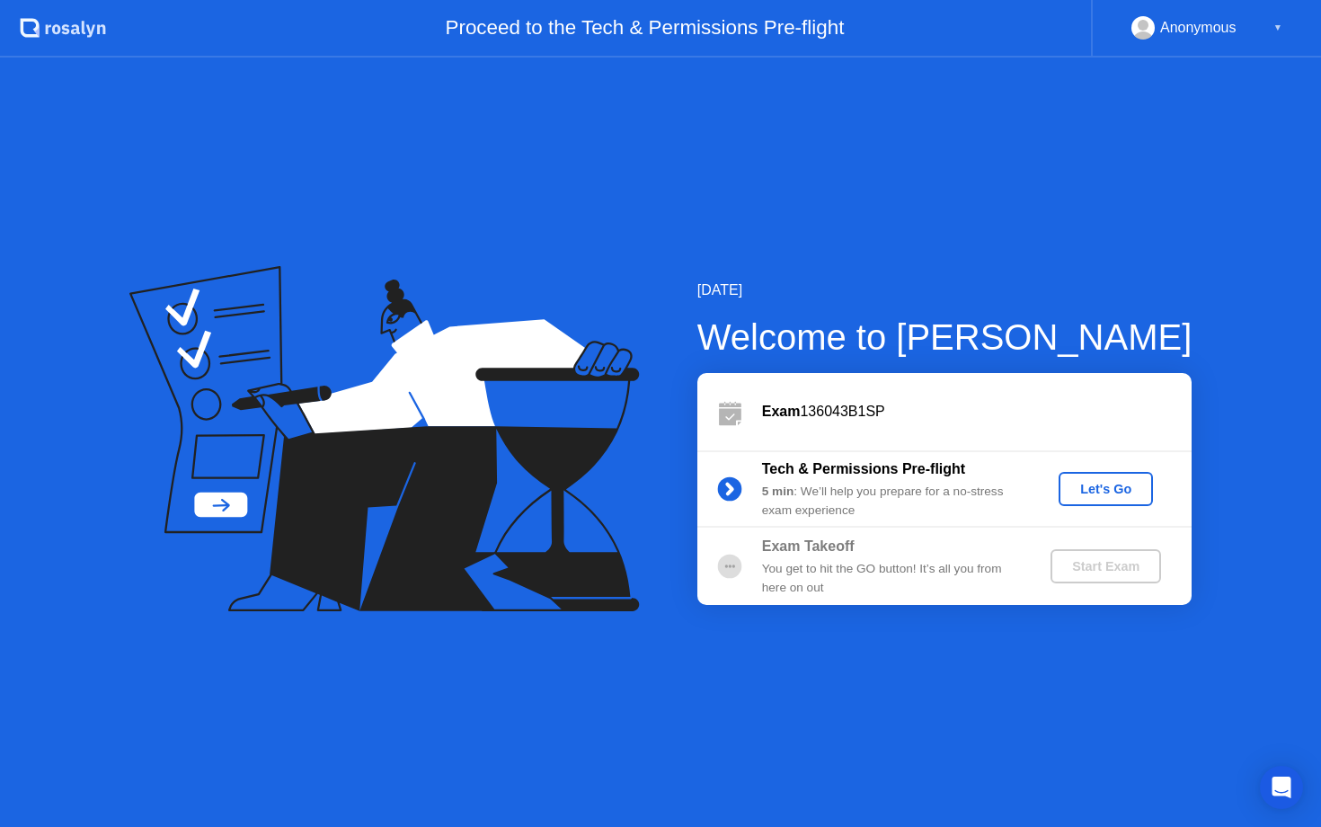
click at [1076, 491] on div "Let's Go" at bounding box center [1106, 489] width 80 height 14
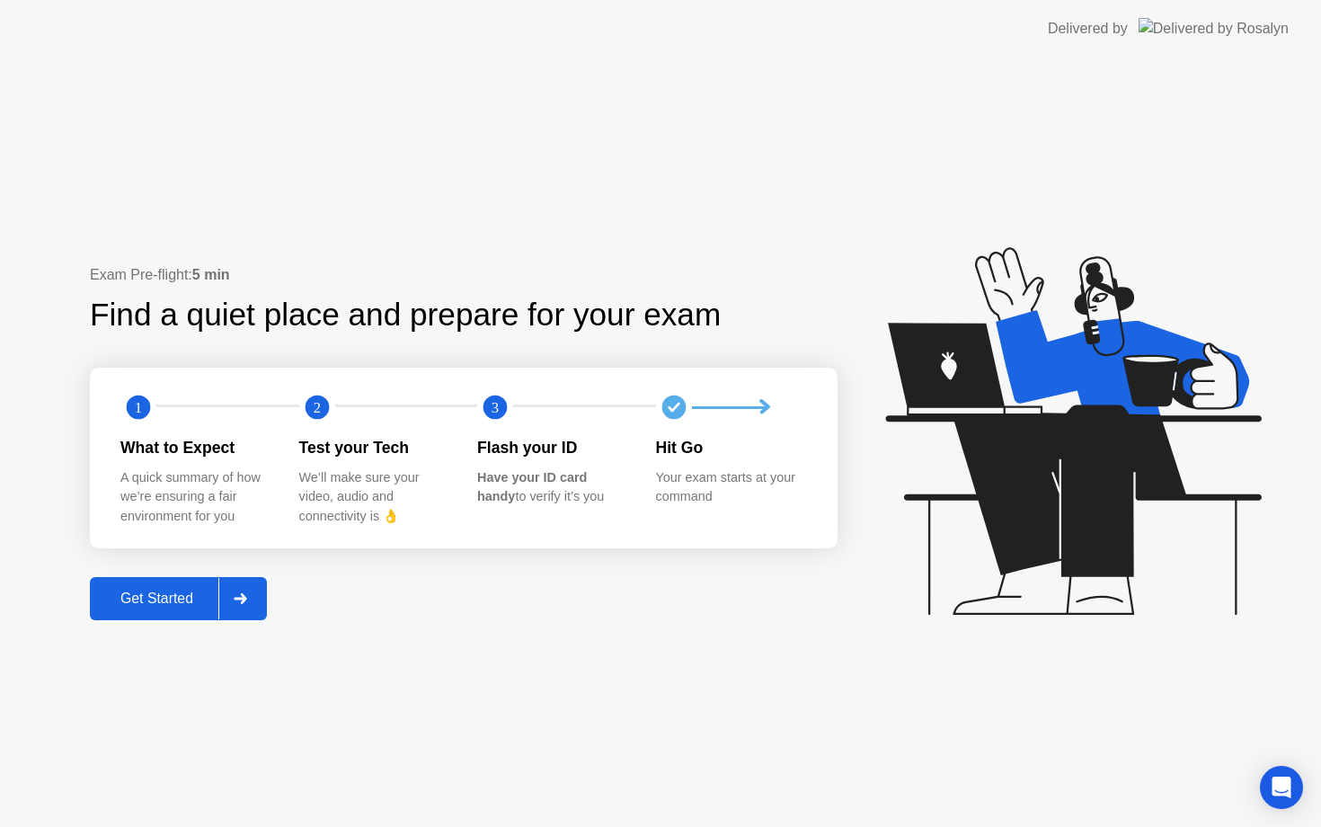
click at [258, 601] on div at bounding box center [239, 598] width 43 height 41
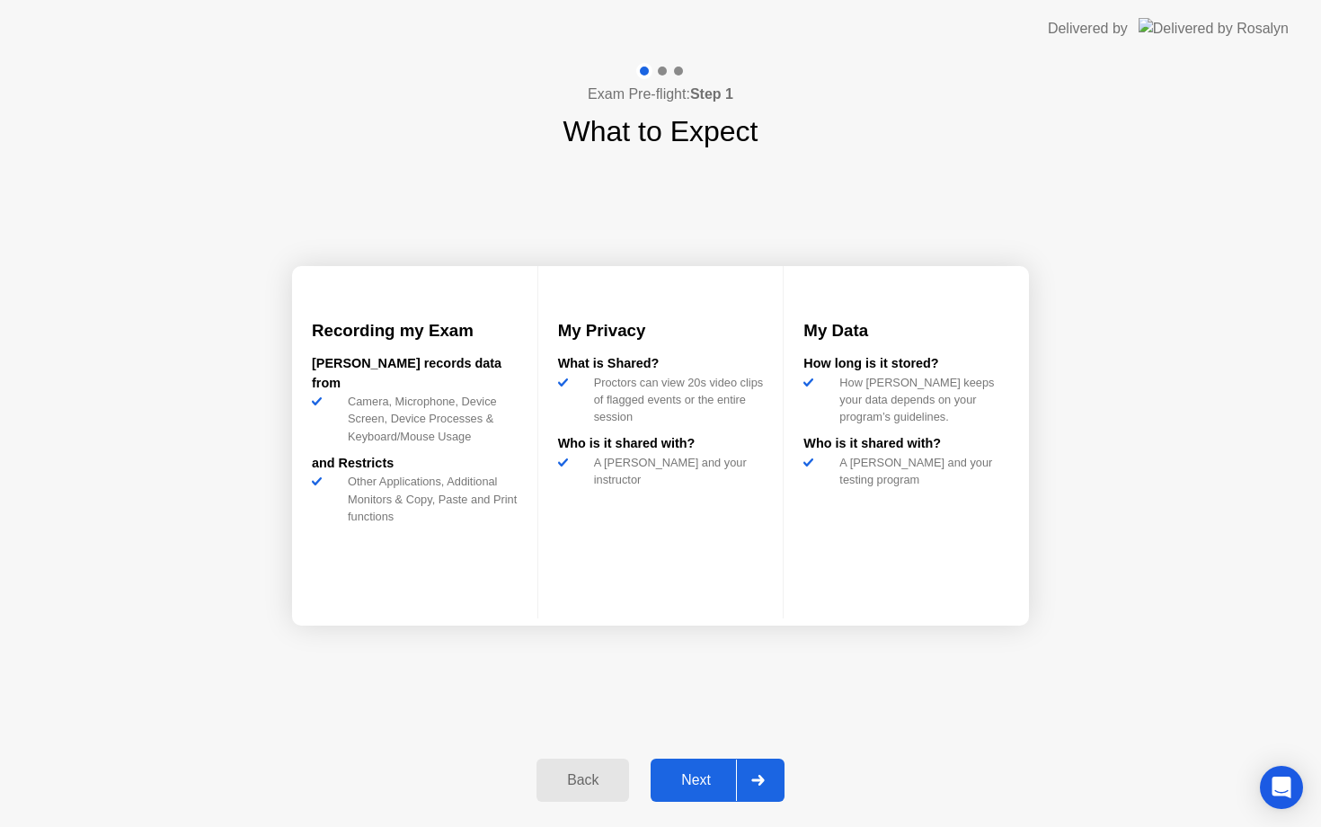
click at [755, 784] on icon at bounding box center [757, 780] width 13 height 11
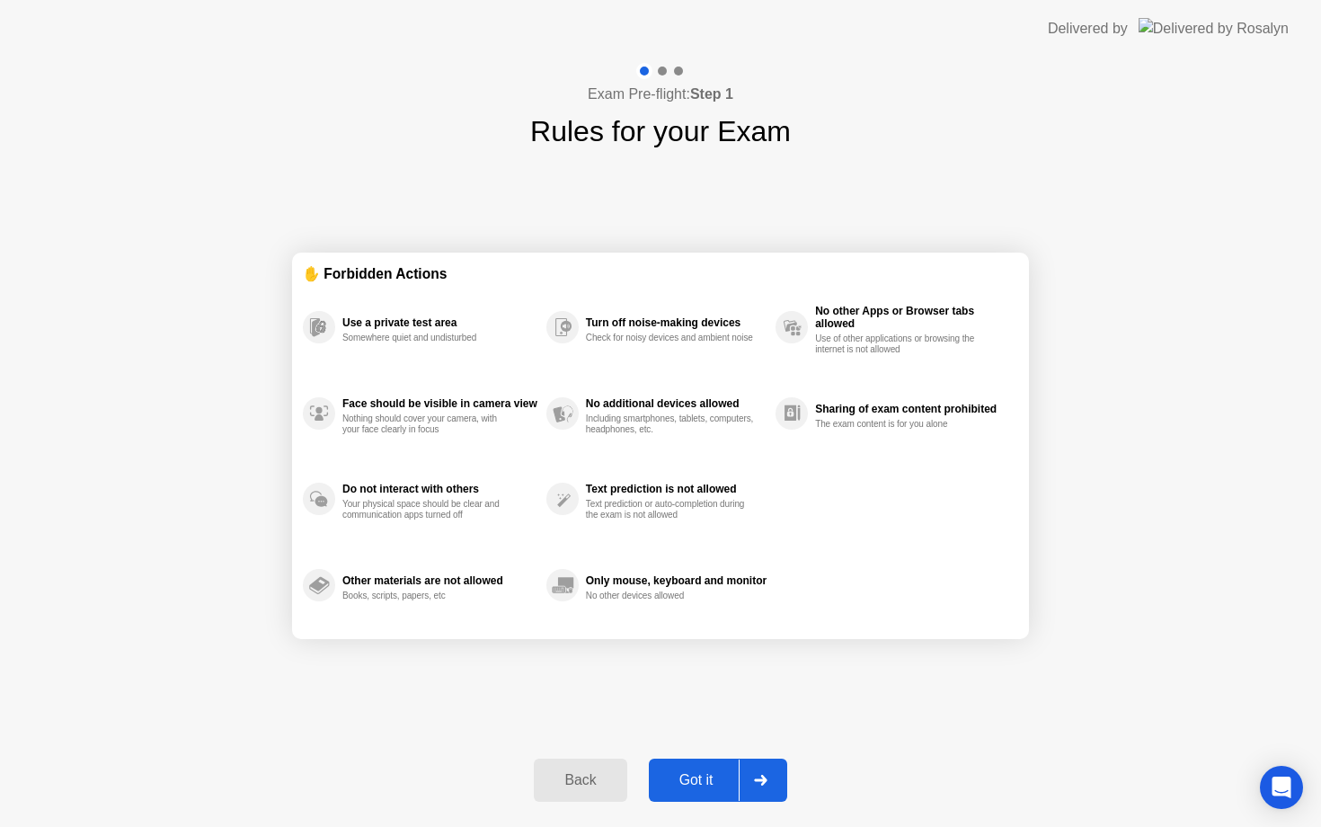
click at [763, 785] on icon at bounding box center [760, 780] width 13 height 11
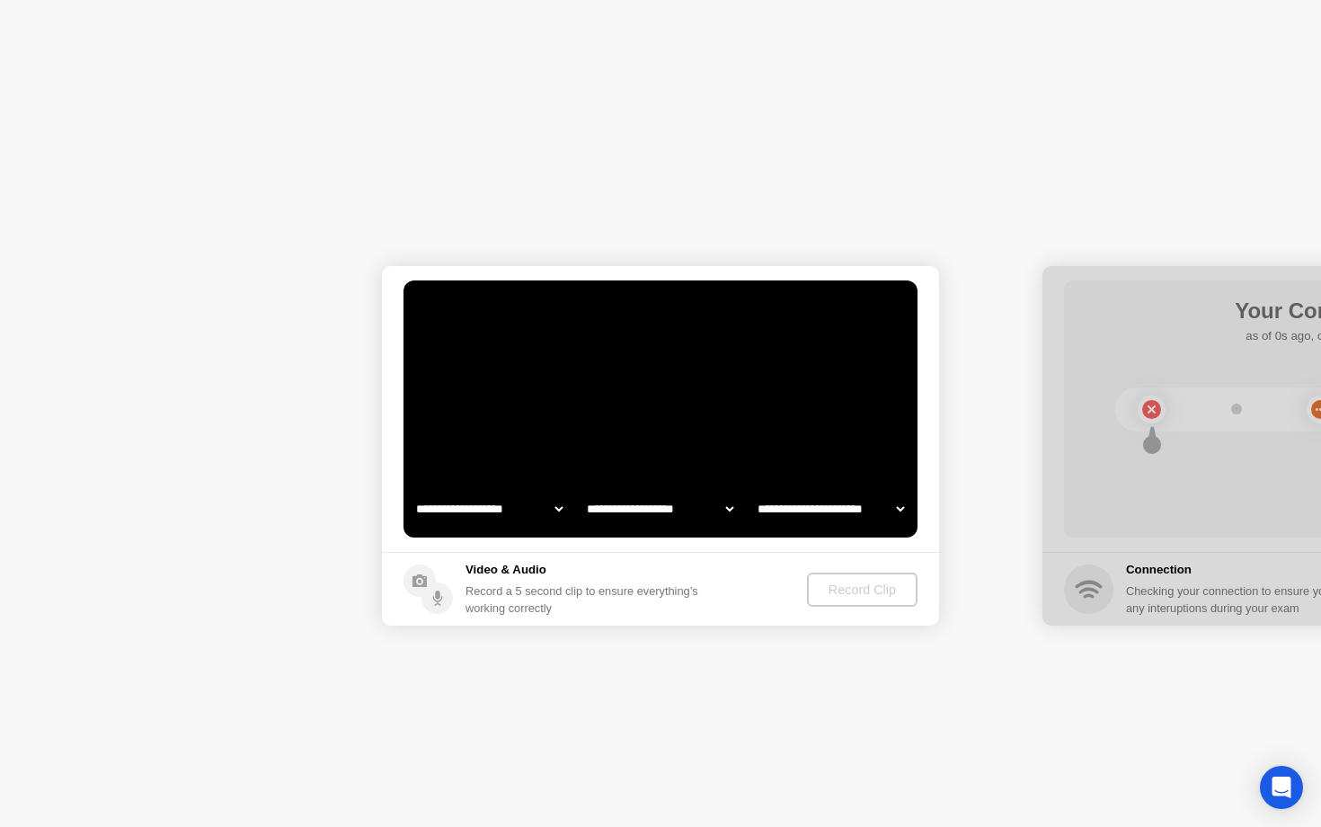
select select "**********"
select select "*******"
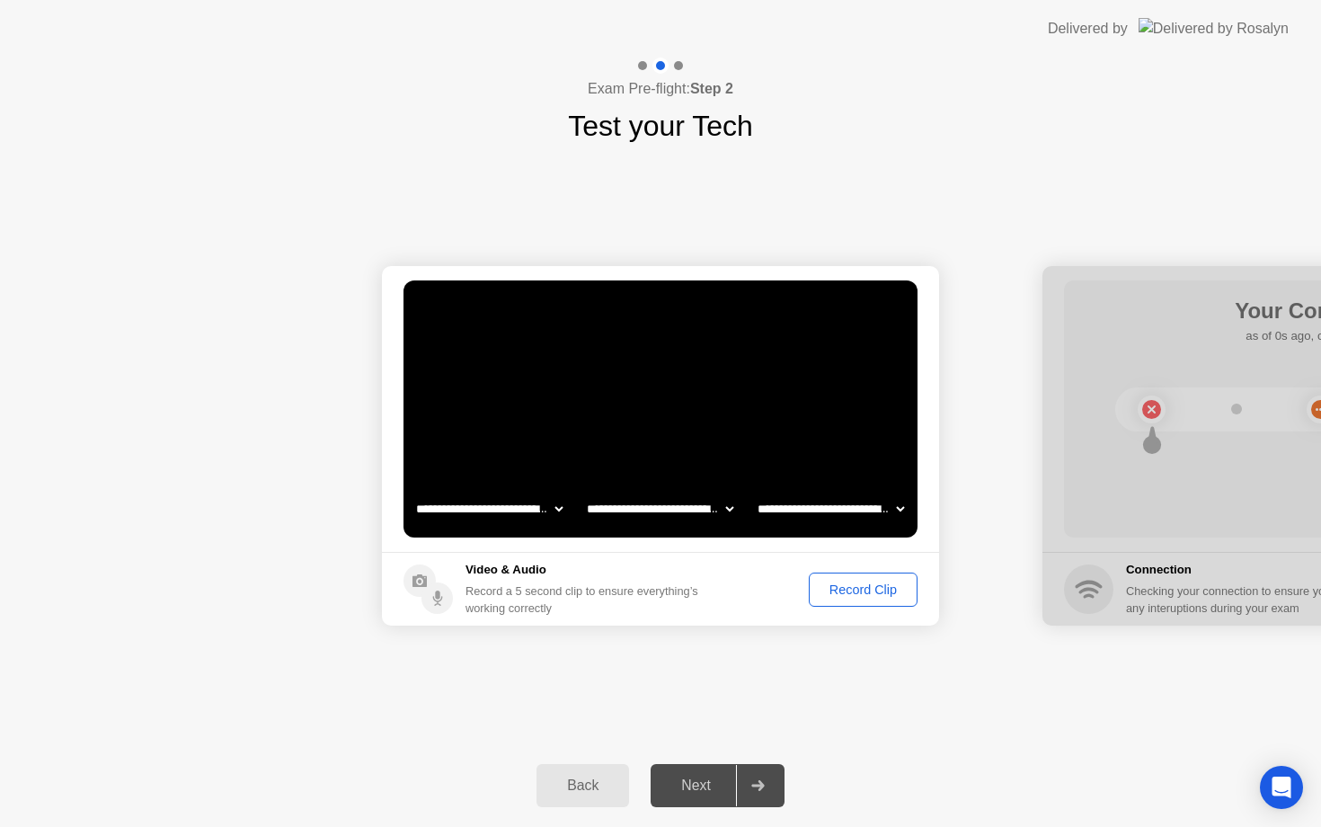
click at [847, 600] on button "Record Clip" at bounding box center [863, 590] width 109 height 34
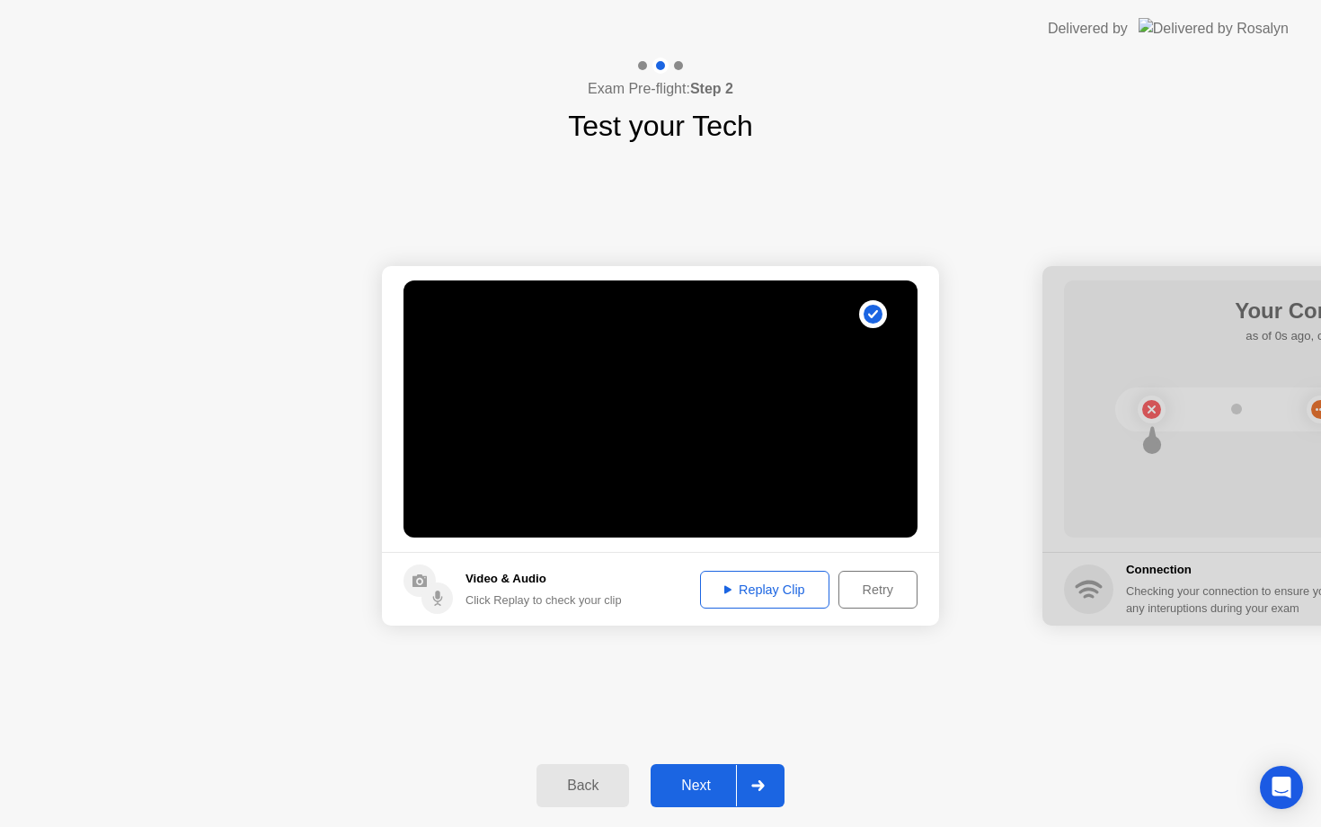
click at [758, 791] on div at bounding box center [757, 785] width 43 height 41
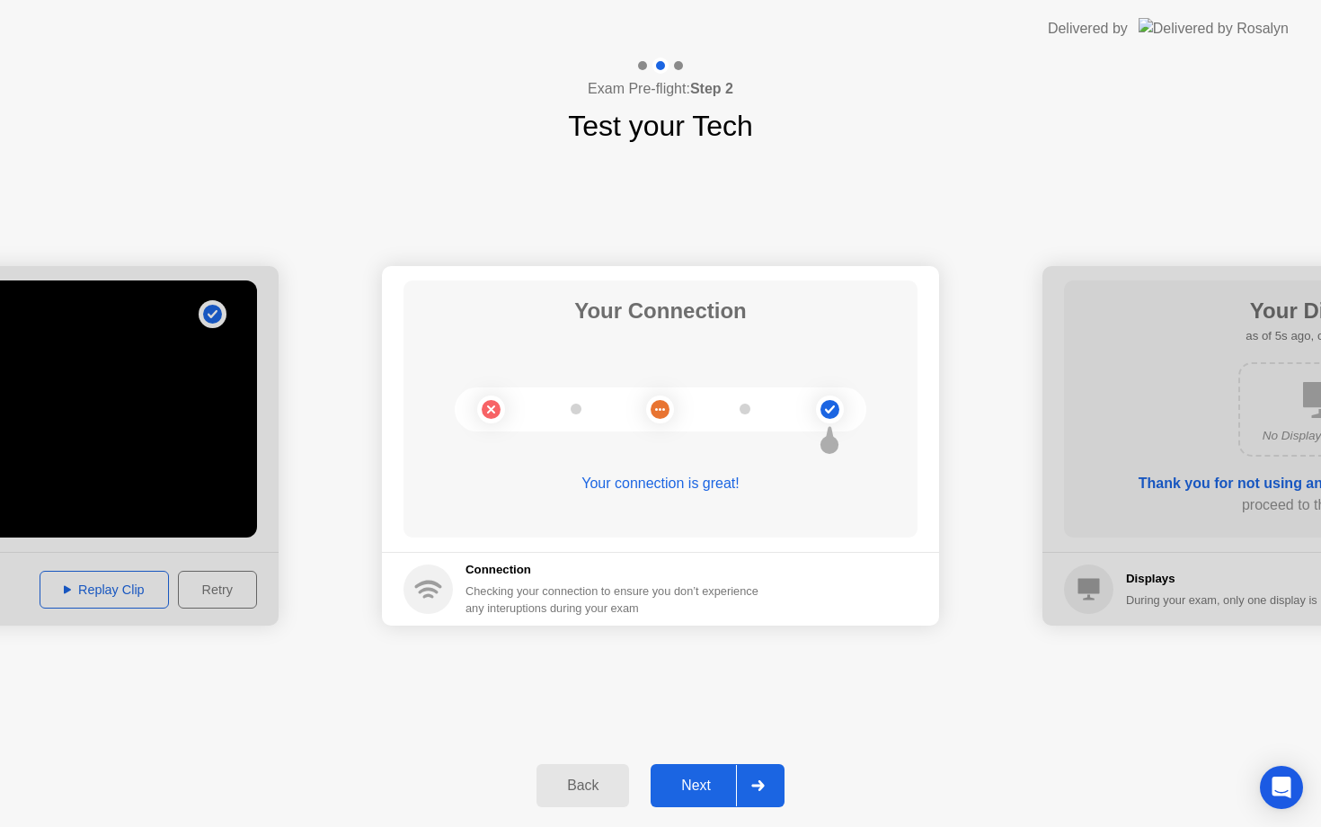
click at [797, 769] on div "Back Next" at bounding box center [660, 785] width 1321 height 83
click at [751, 783] on div at bounding box center [757, 785] width 43 height 41
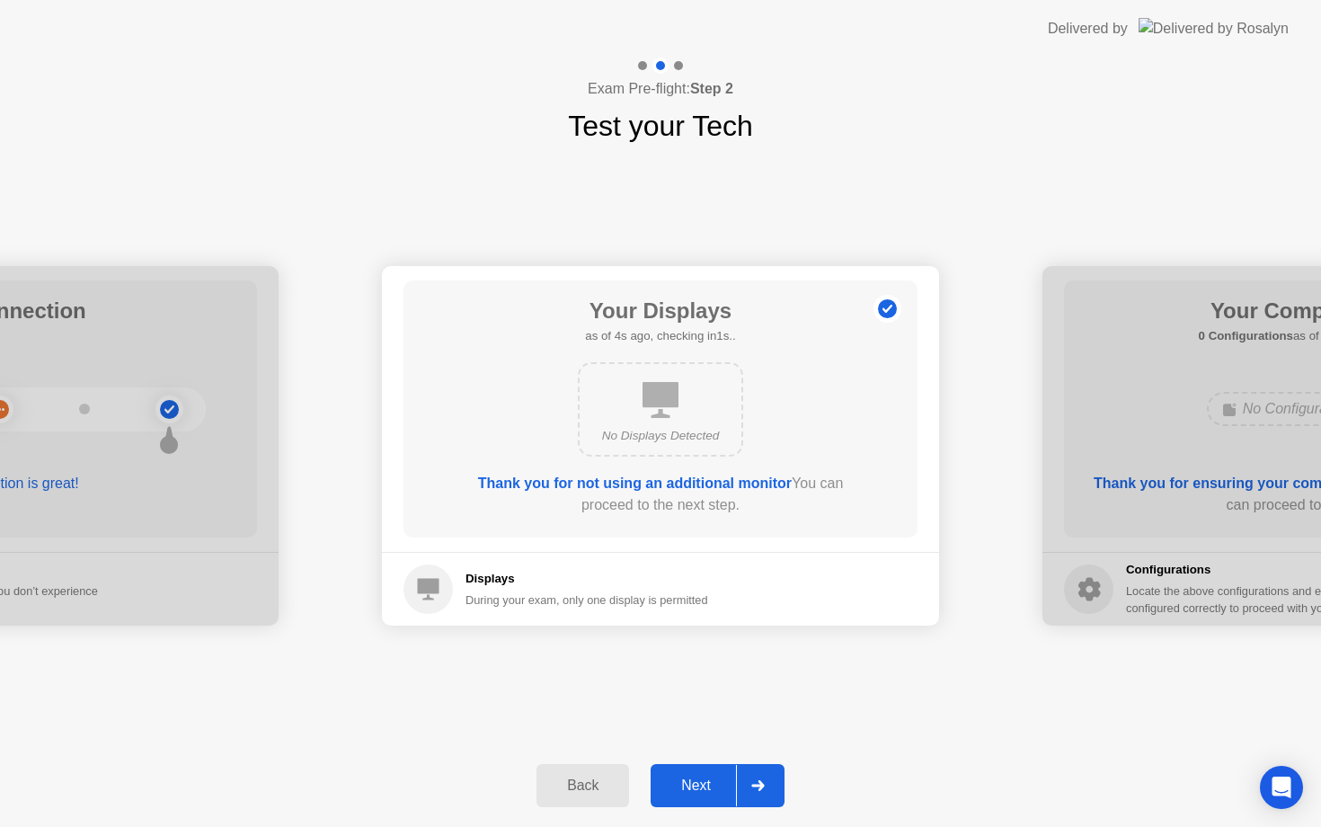
click at [747, 787] on div at bounding box center [757, 785] width 43 height 41
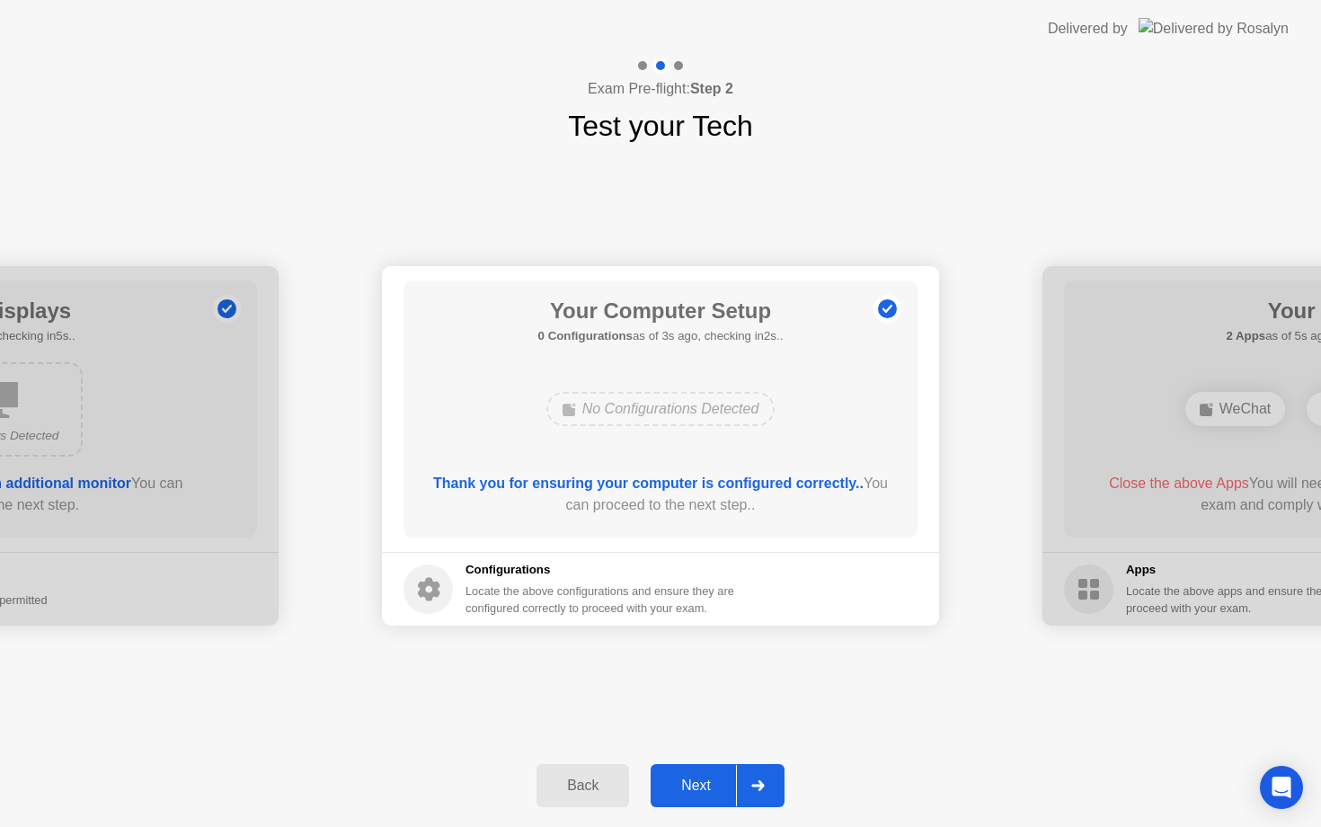
click at [747, 788] on div at bounding box center [757, 785] width 43 height 41
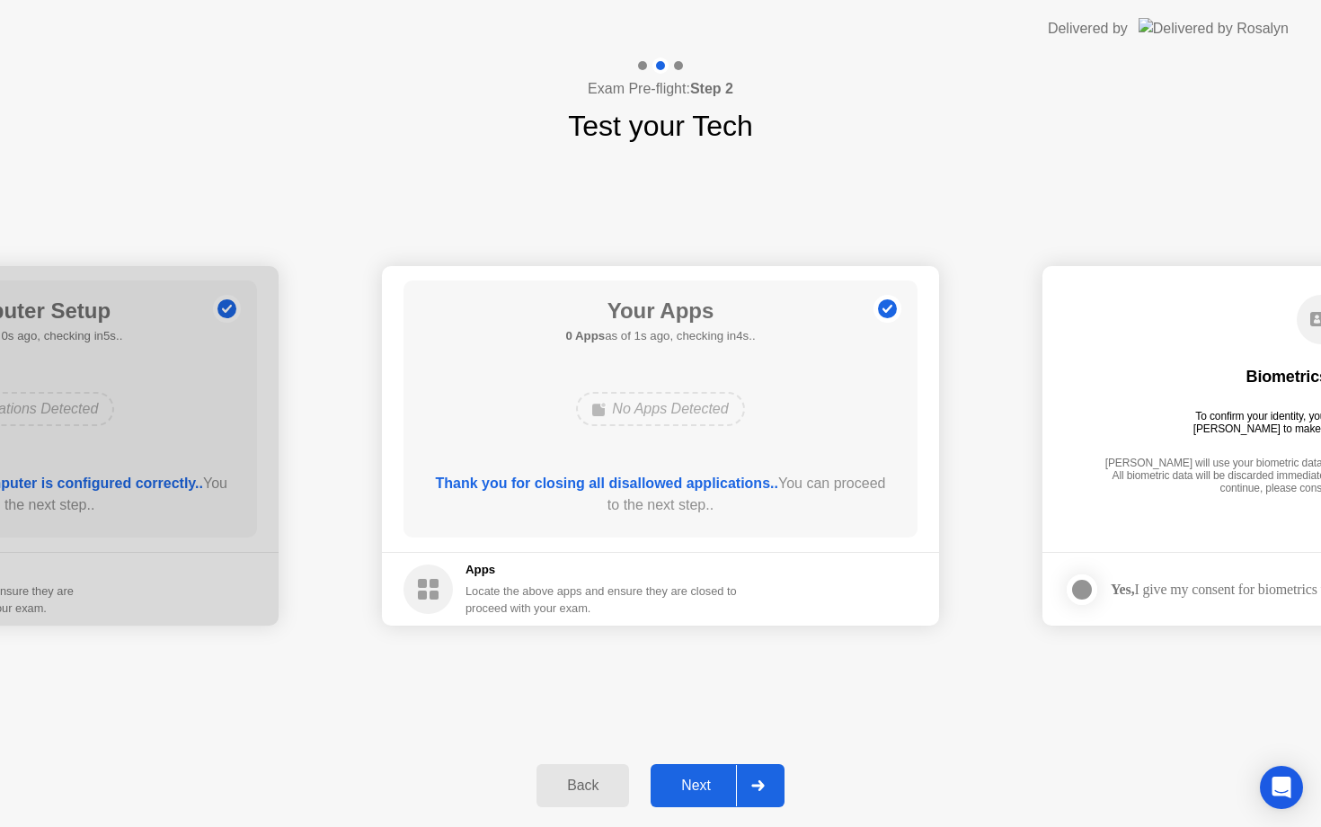
click at [738, 803] on div at bounding box center [757, 785] width 43 height 41
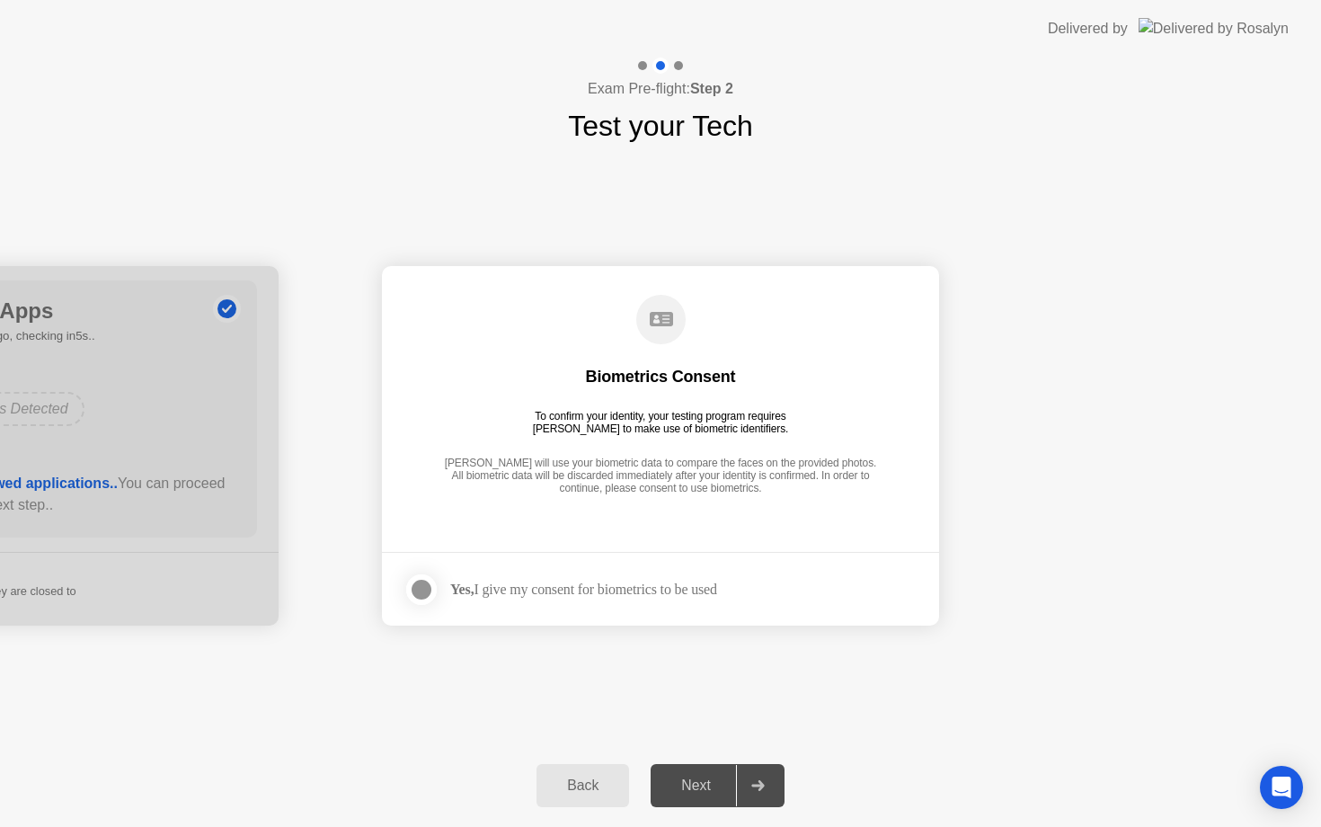
click at [411, 586] on div at bounding box center [422, 590] width 22 height 22
click at [753, 798] on div at bounding box center [757, 785] width 43 height 41
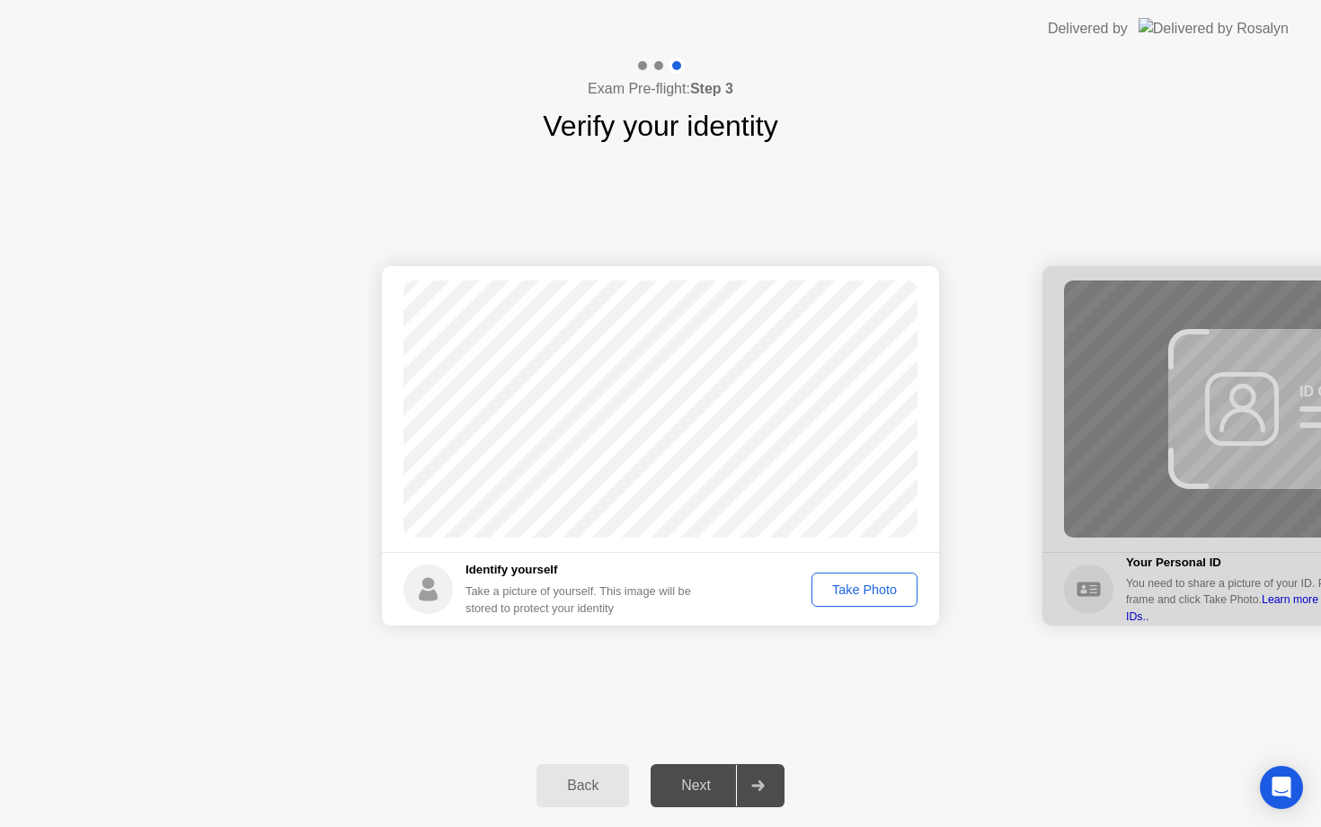
click at [880, 596] on div "Take Photo" at bounding box center [864, 589] width 93 height 14
click at [740, 784] on div at bounding box center [757, 785] width 43 height 41
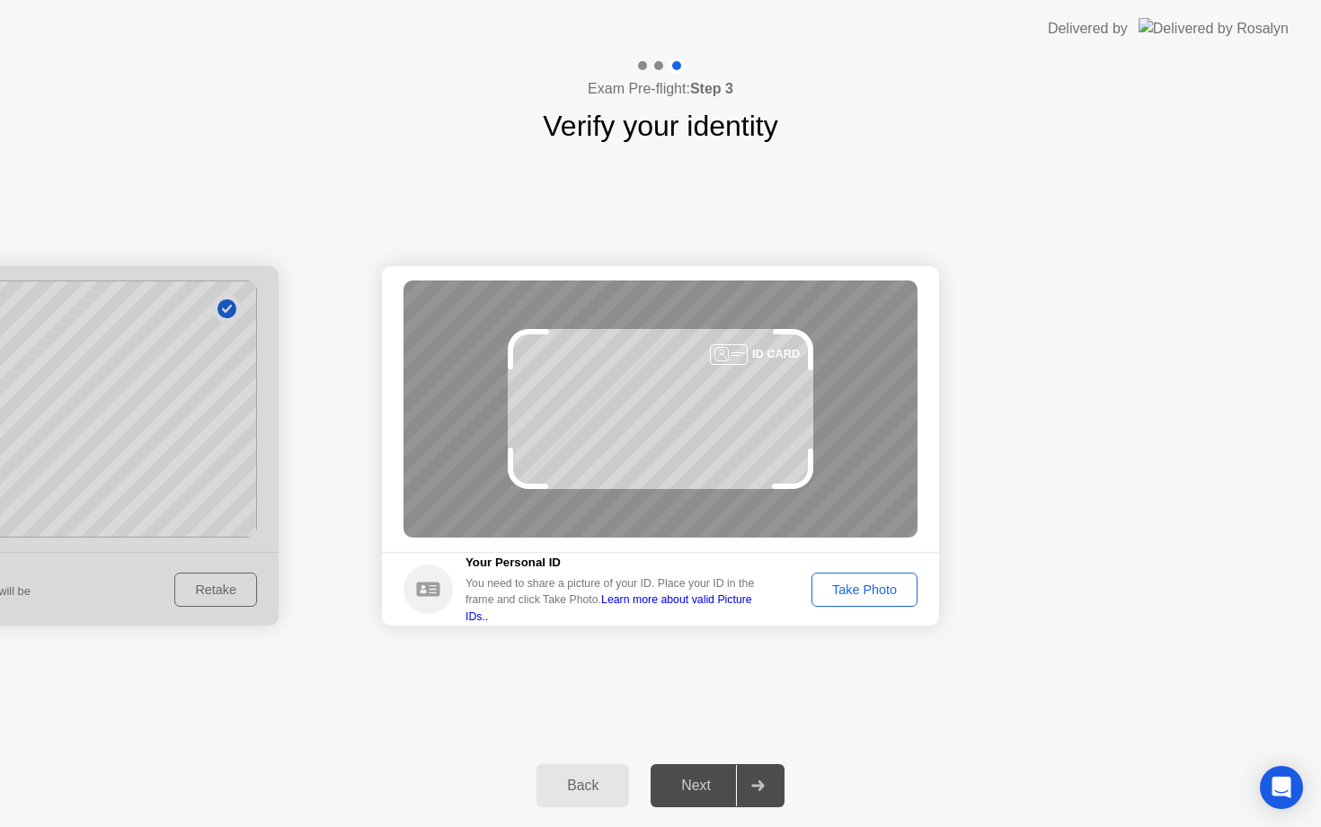
click at [878, 604] on button "Take Photo" at bounding box center [865, 590] width 106 height 34
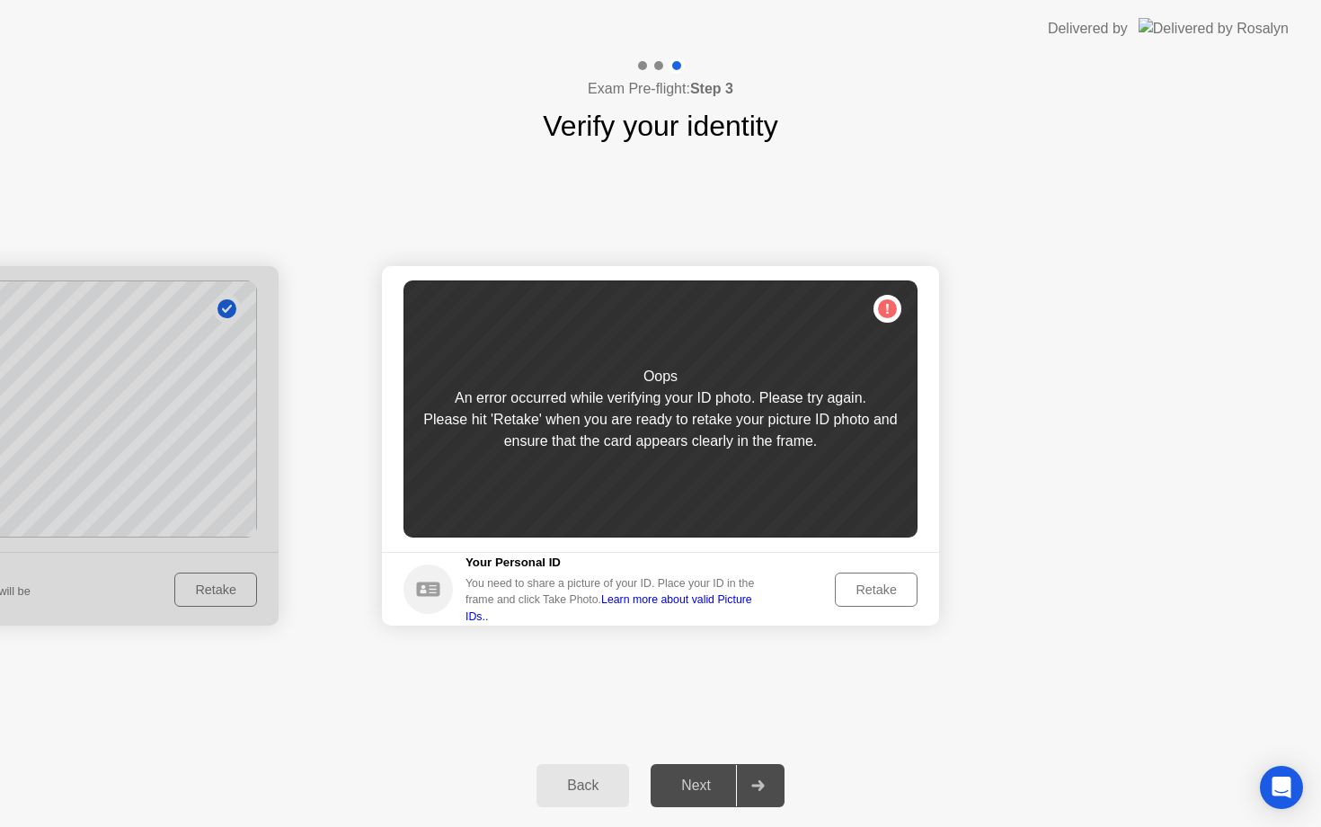
click at [898, 591] on div "Retake" at bounding box center [876, 589] width 70 height 14
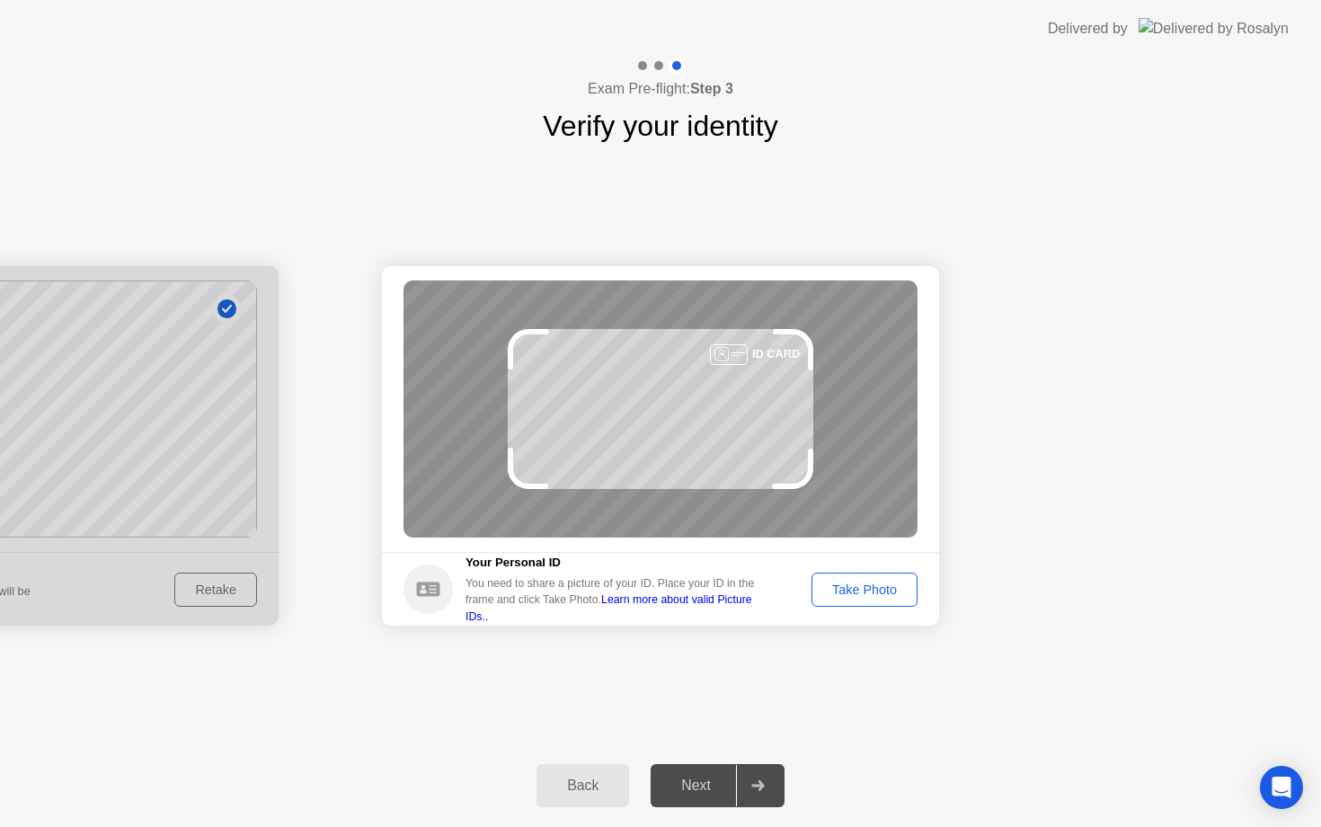
click at [863, 593] on div "Take Photo" at bounding box center [864, 589] width 93 height 14
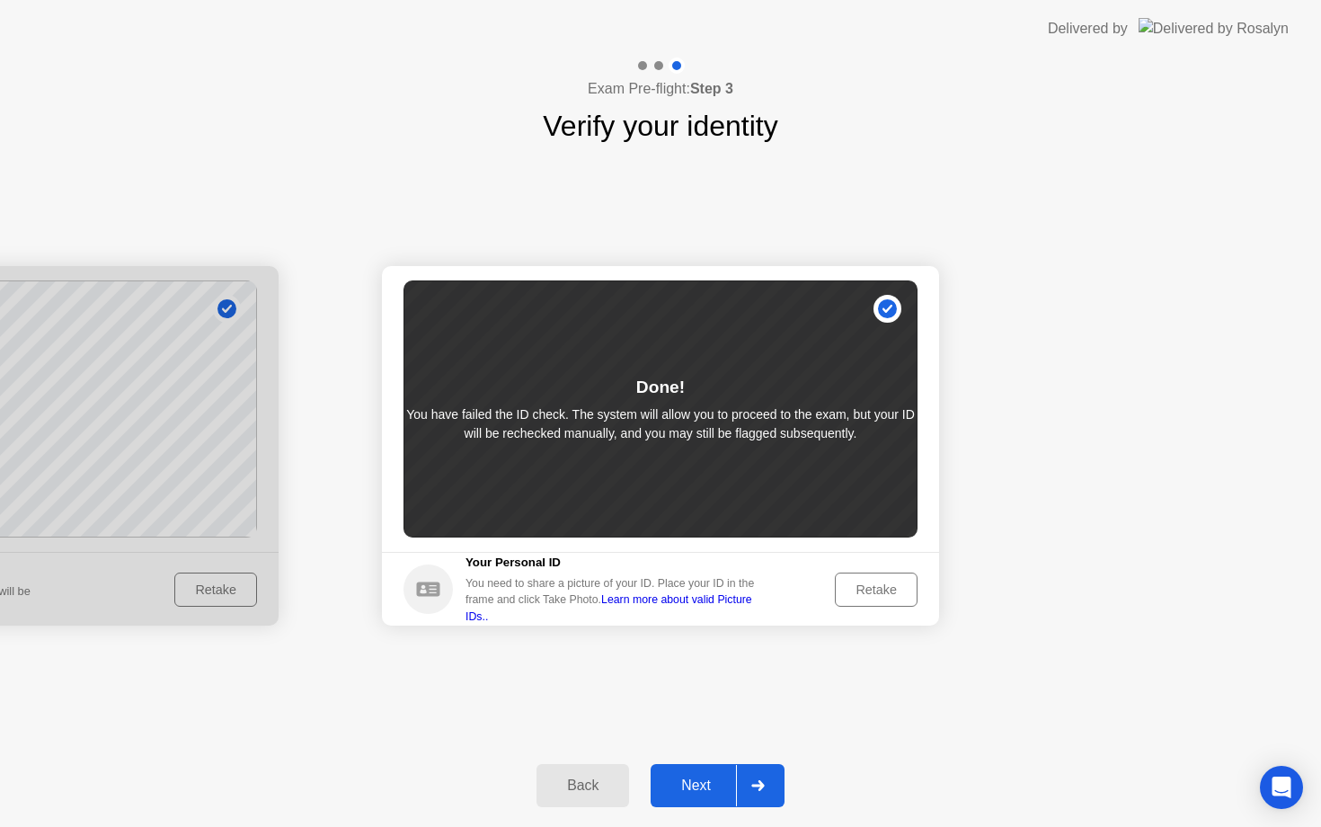
click at [884, 591] on div "Retake" at bounding box center [876, 589] width 70 height 14
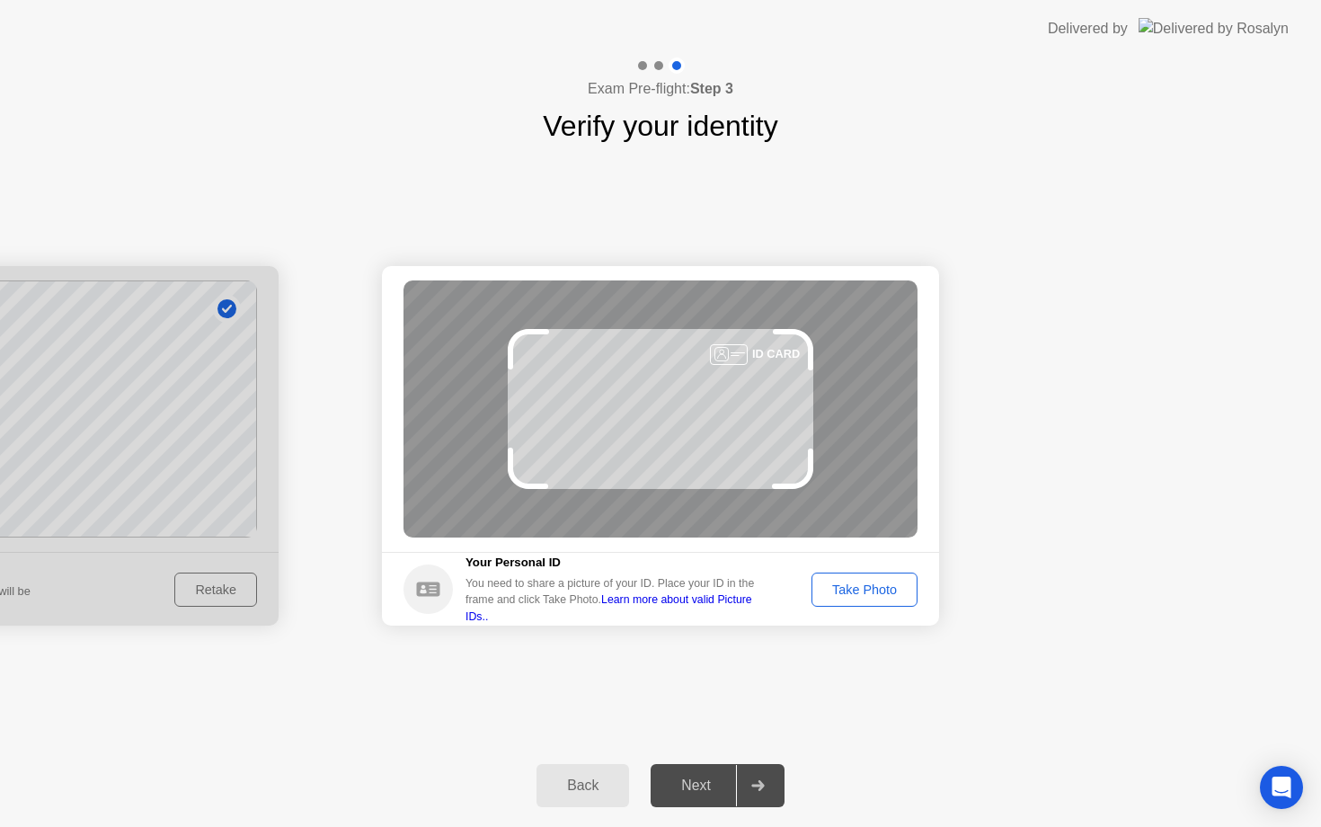
click at [850, 595] on div "Take Photo" at bounding box center [864, 589] width 93 height 14
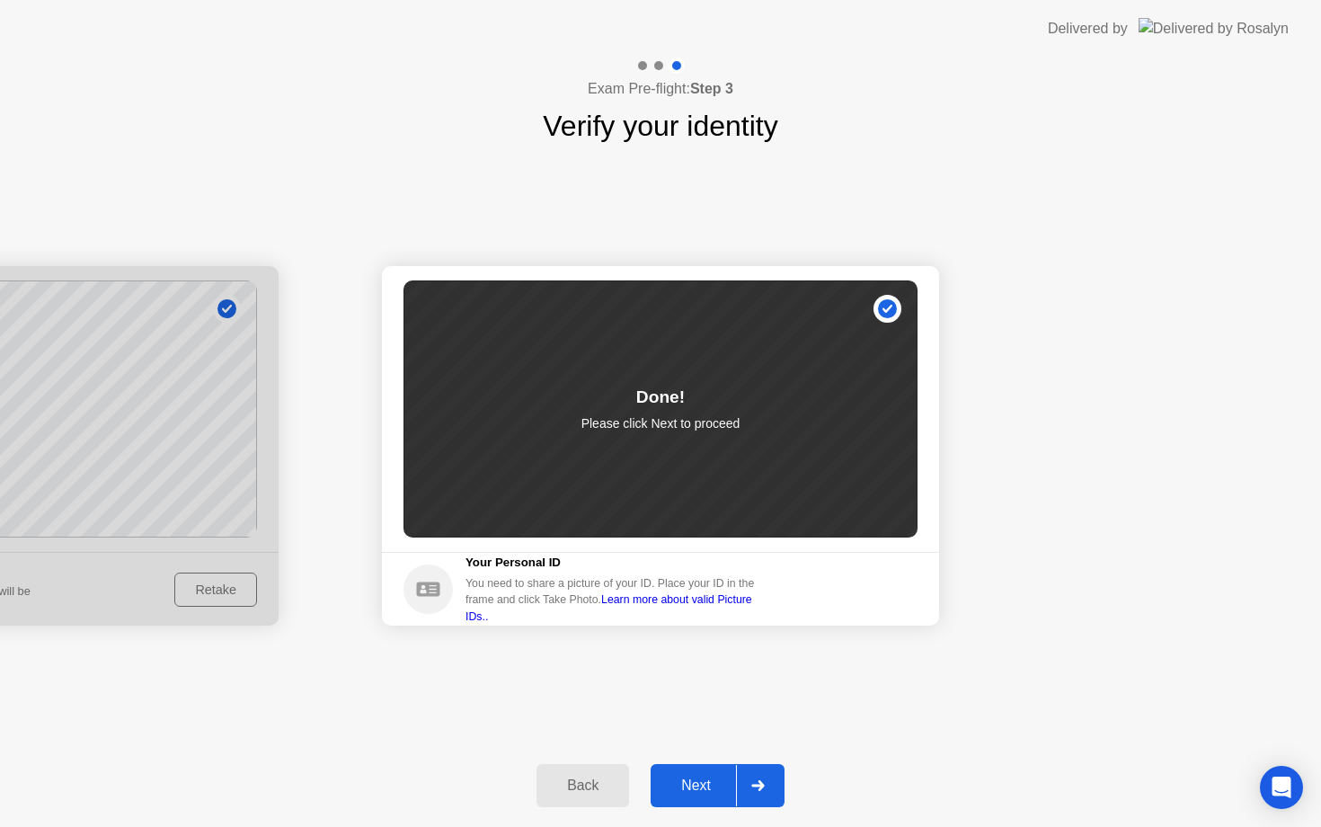
click at [730, 773] on button "Next" at bounding box center [718, 785] width 134 height 43
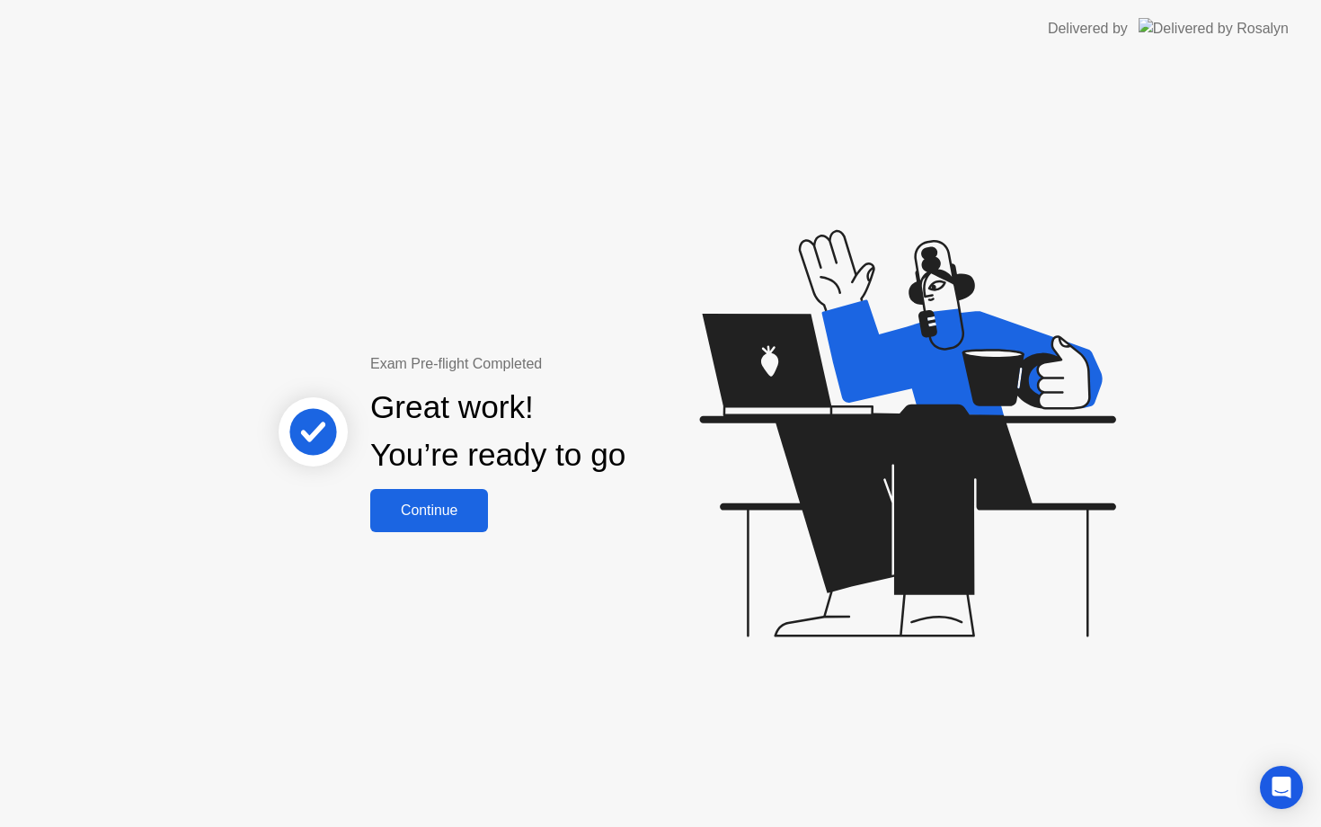
click at [477, 518] on div "Continue" at bounding box center [429, 510] width 107 height 16
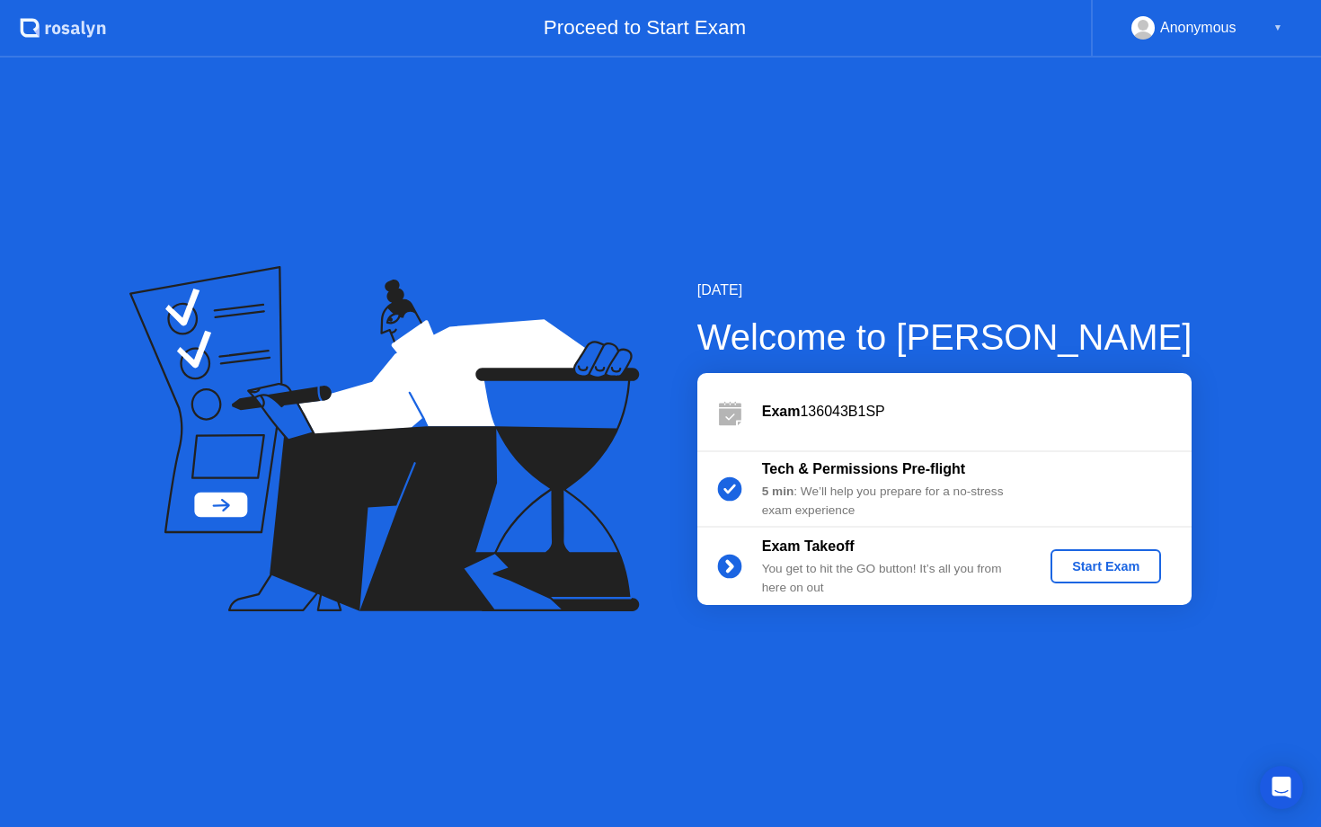
click at [1127, 568] on div "Start Exam" at bounding box center [1106, 566] width 96 height 14
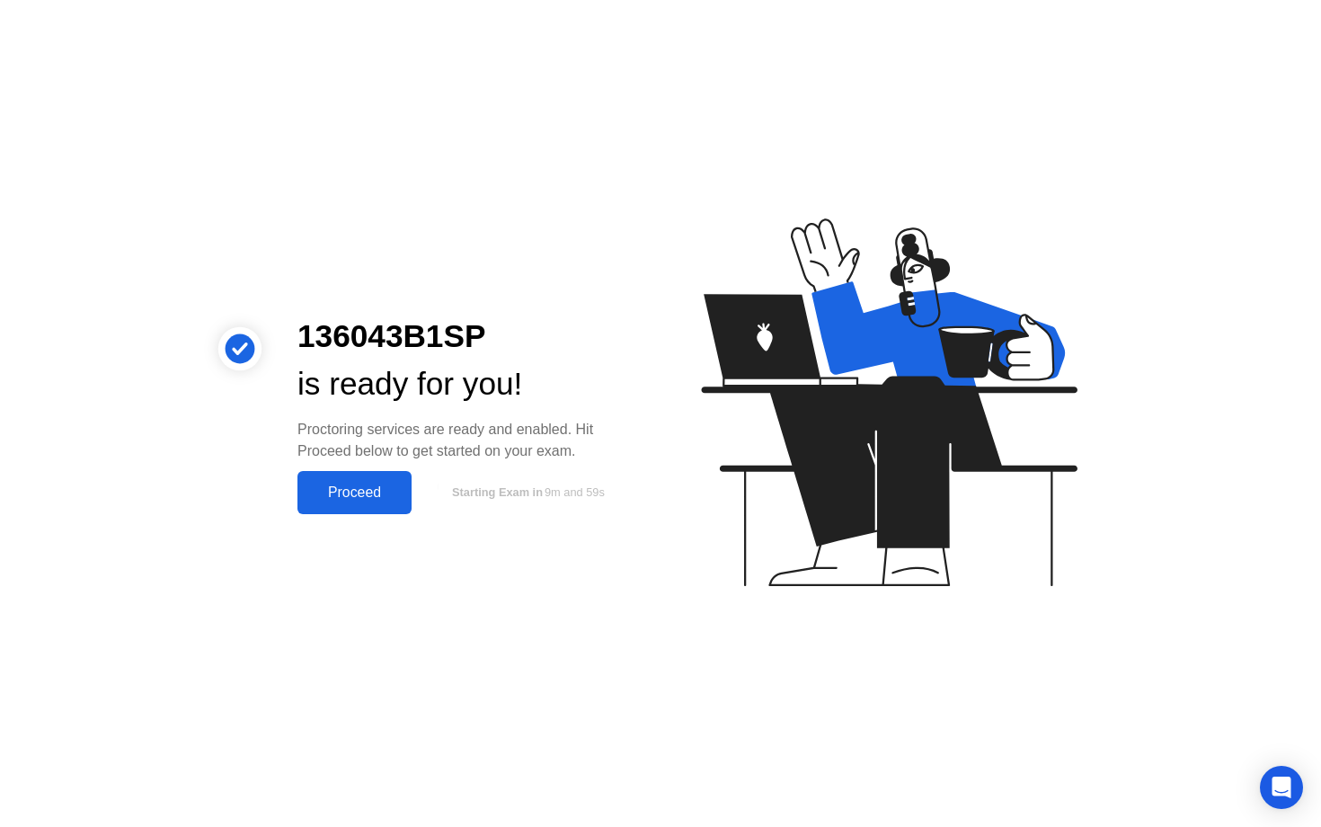
click at [382, 486] on div "Proceed" at bounding box center [354, 493] width 103 height 16
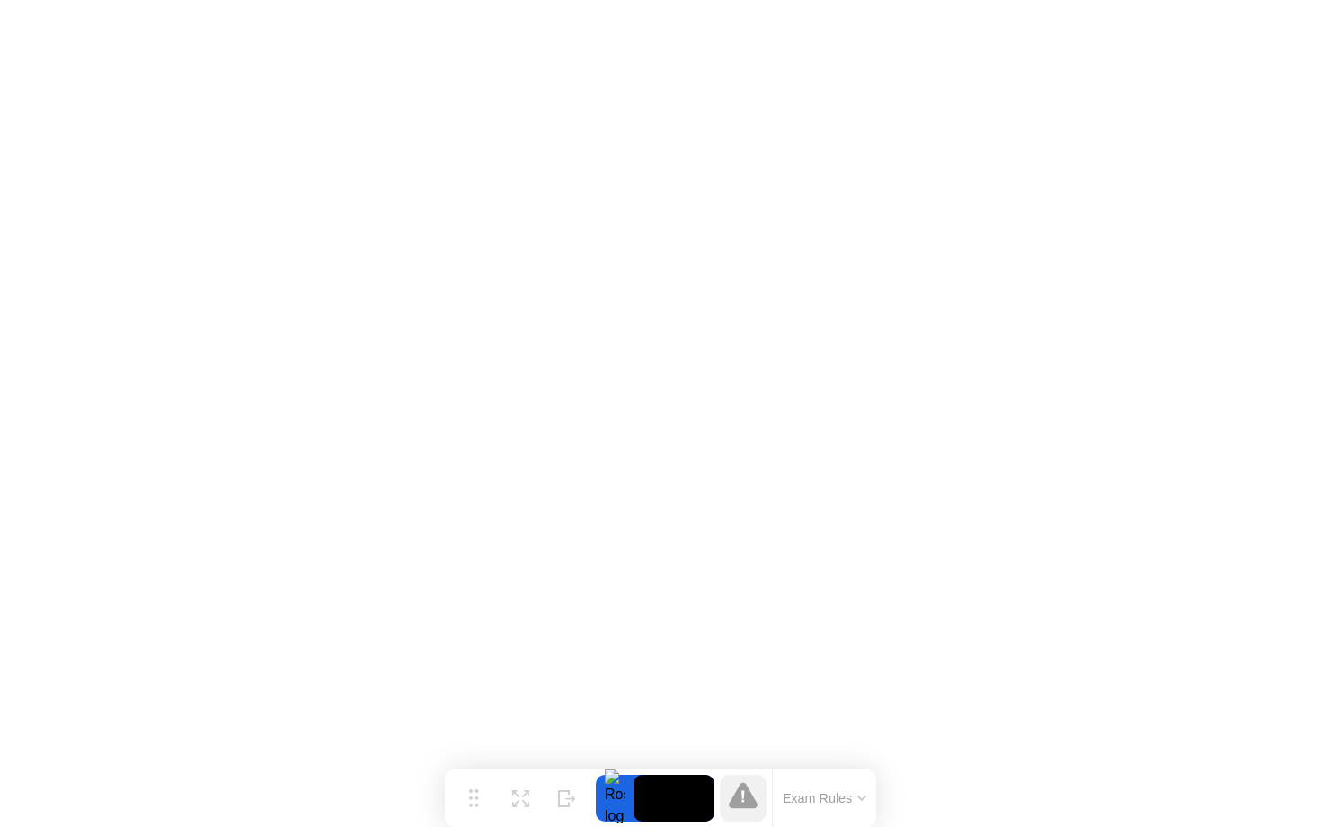
click at [756, 787] on icon at bounding box center [743, 795] width 29 height 29
click at [793, 801] on button "Exam Rules" at bounding box center [825, 798] width 95 height 16
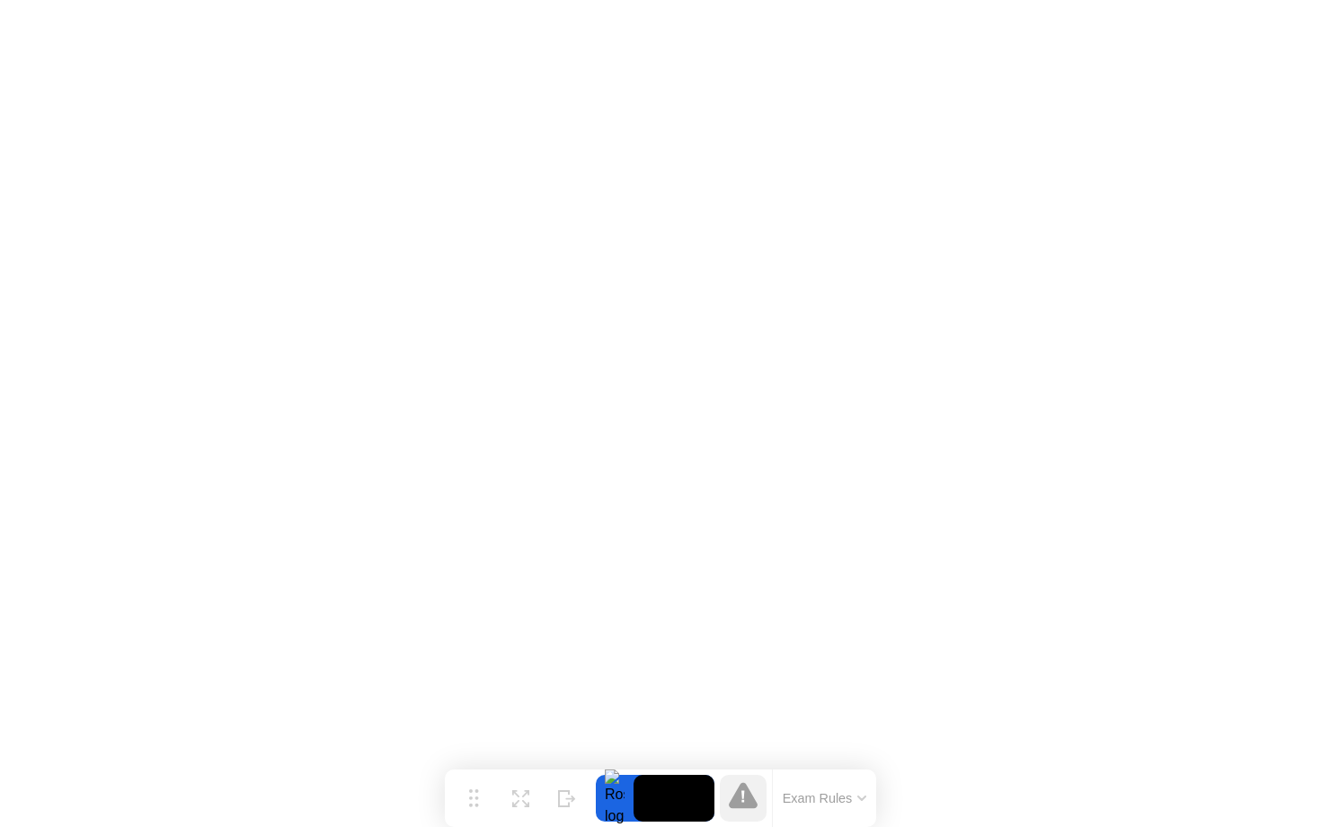
click at [750, 788] on icon at bounding box center [743, 795] width 29 height 29
click at [822, 798] on button "Exam Rules" at bounding box center [825, 798] width 95 height 16
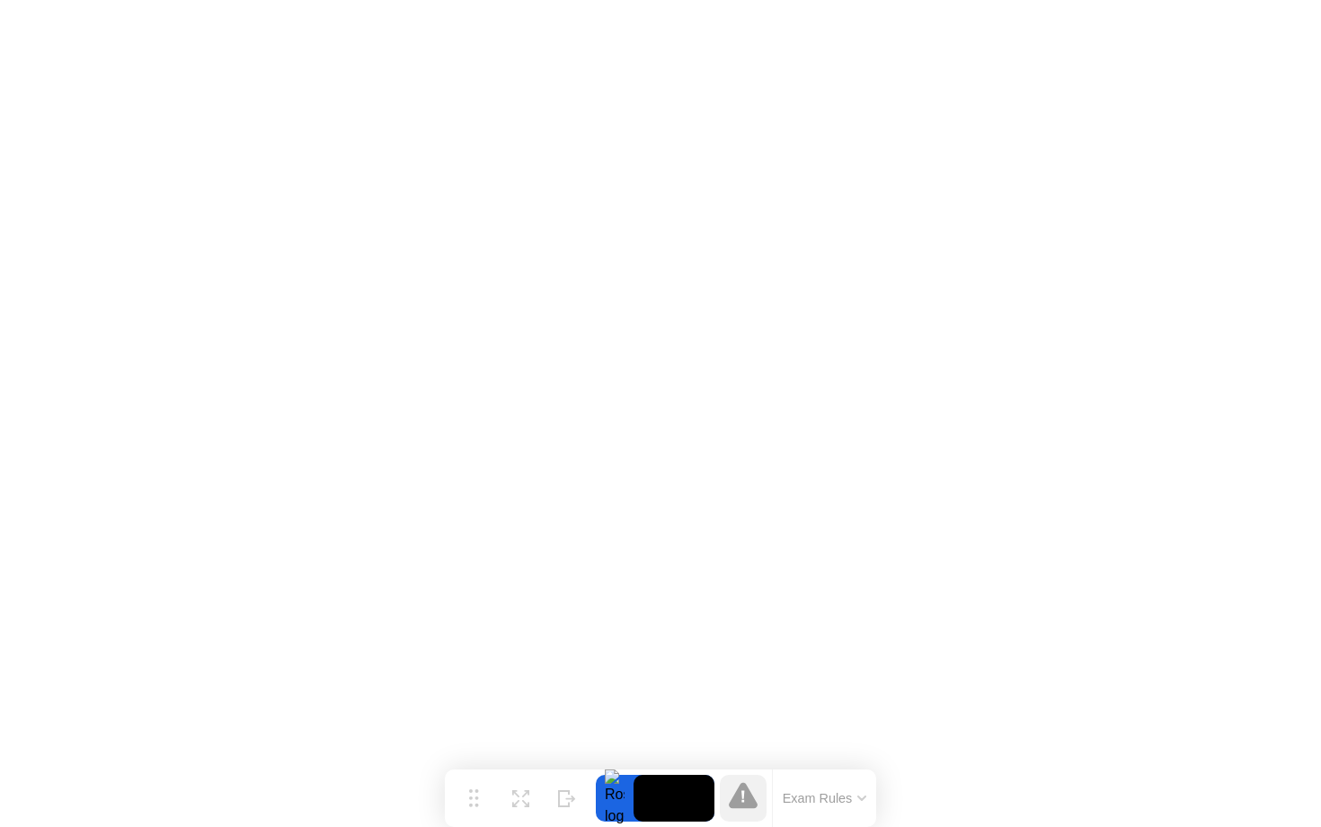
click at [847, 799] on button "Exam Rules" at bounding box center [825, 798] width 95 height 16
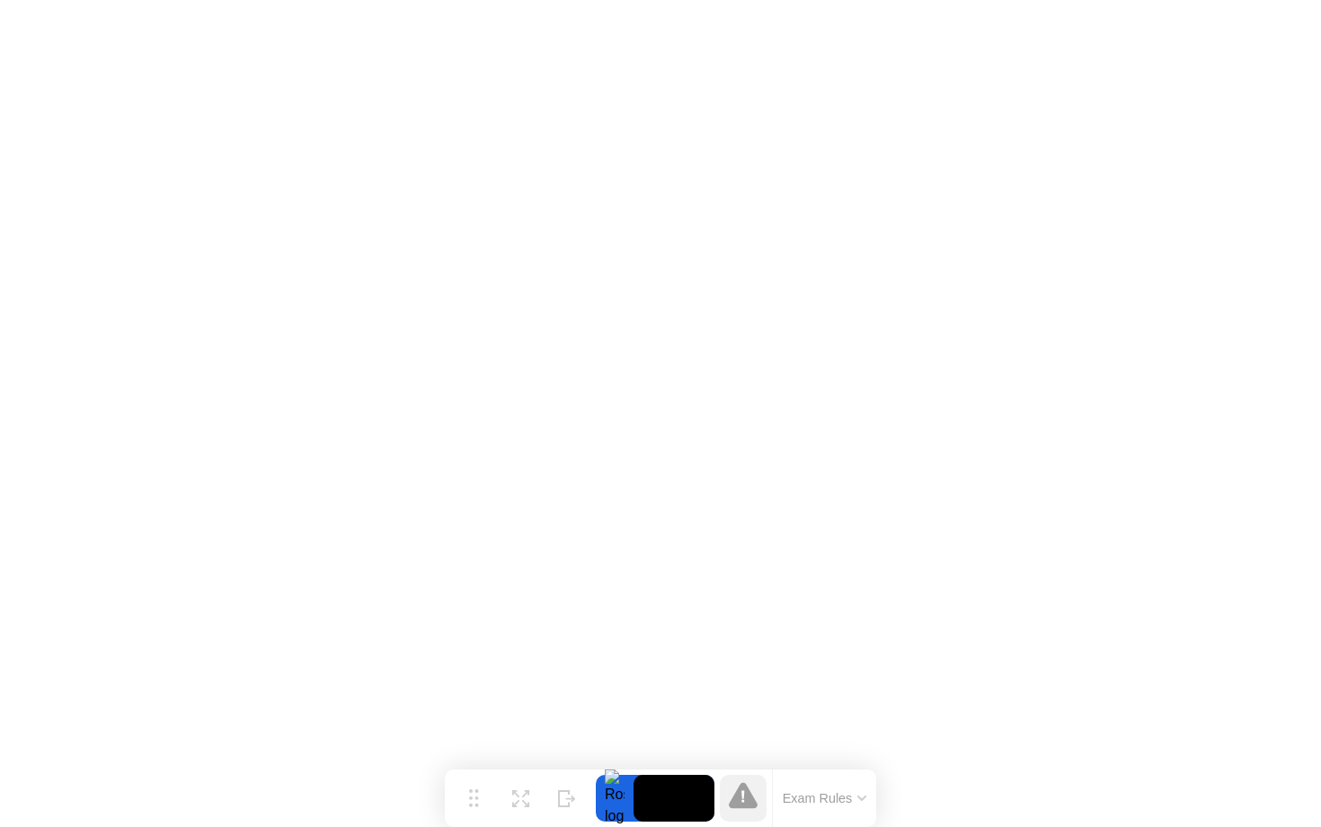
click at [748, 805] on icon at bounding box center [743, 795] width 29 height 26
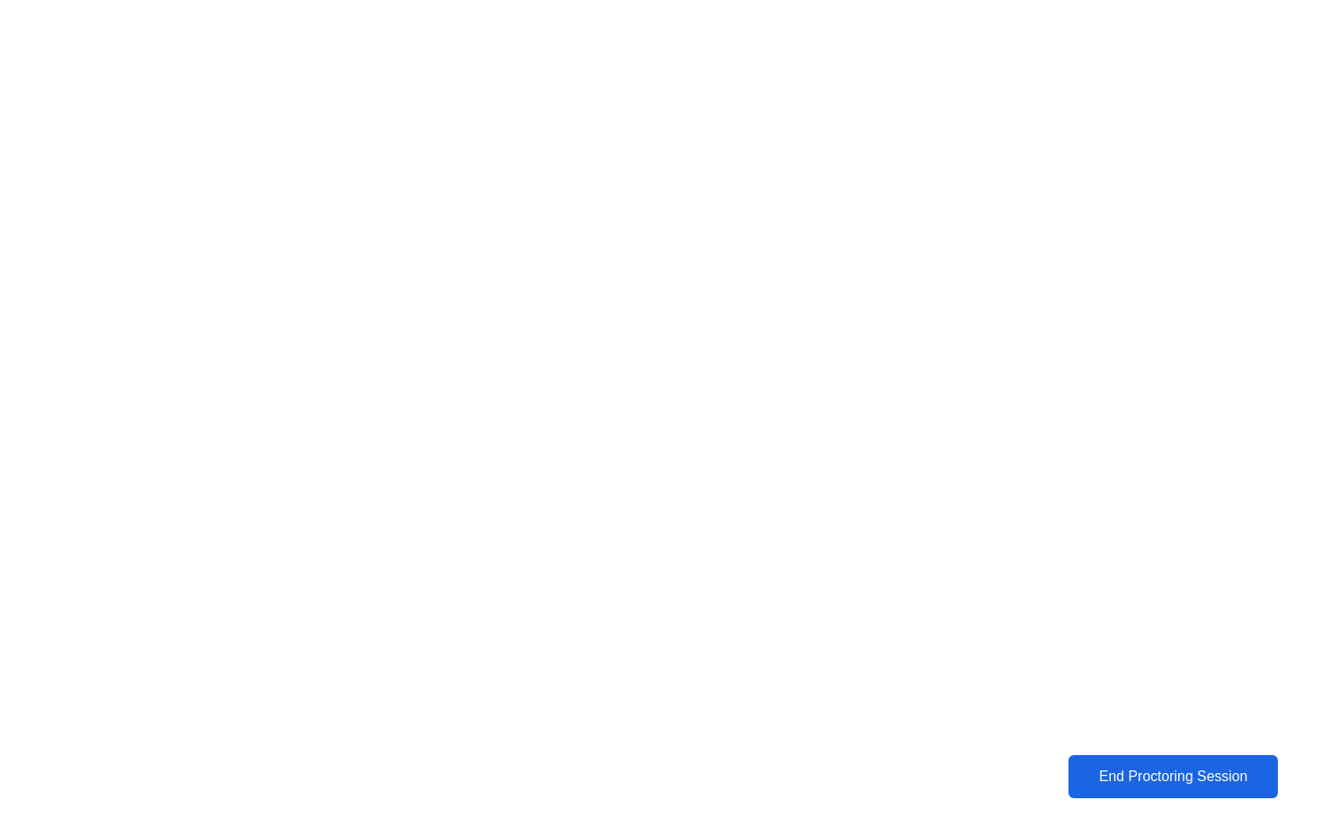
click at [1103, 770] on div "End Proctoring Session" at bounding box center [1173, 777] width 200 height 16
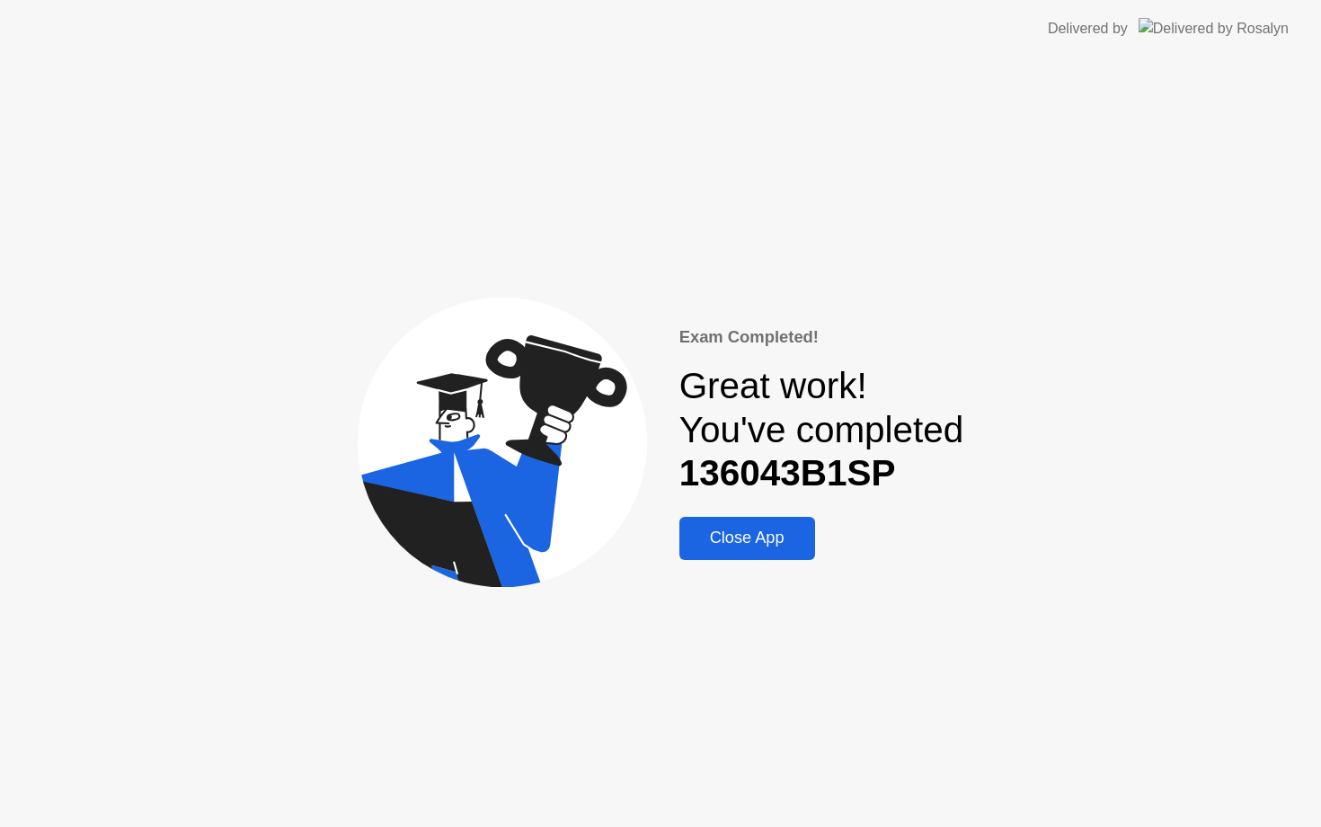
click at [730, 539] on div "Close App" at bounding box center [747, 538] width 125 height 19
